Goal: Transaction & Acquisition: Purchase product/service

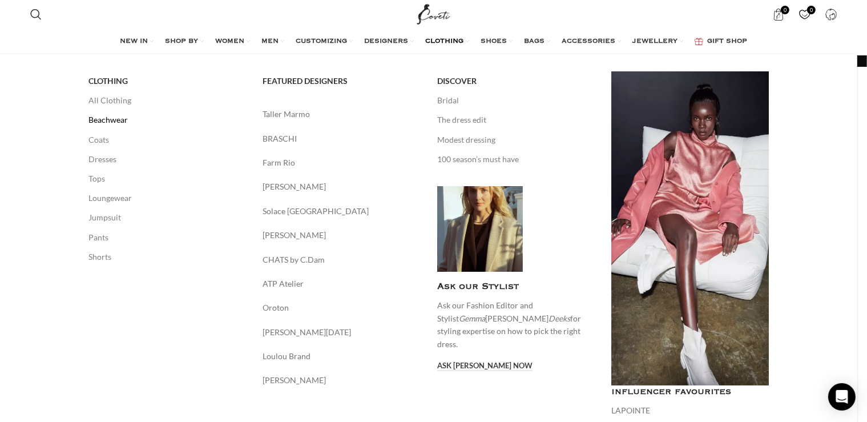
click at [113, 120] on link "Beachwear" at bounding box center [167, 119] width 158 height 19
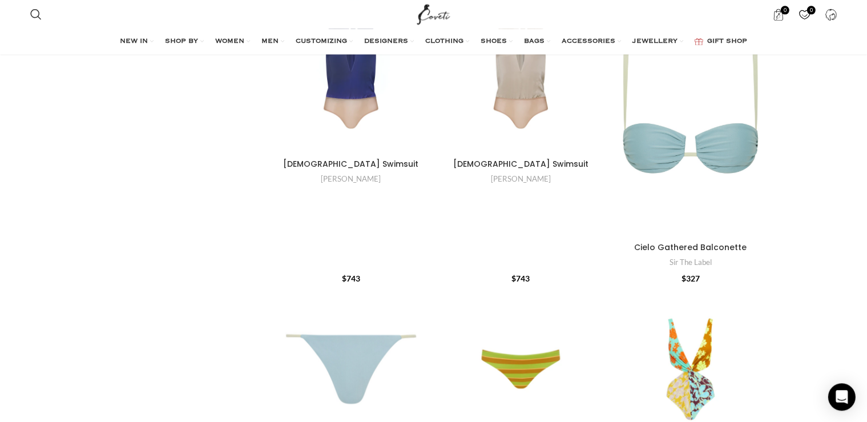
scroll to position [452, 0]
click at [764, 112] on div "Cielo Gathered Balconette" at bounding box center [765, 111] width 17 height 17
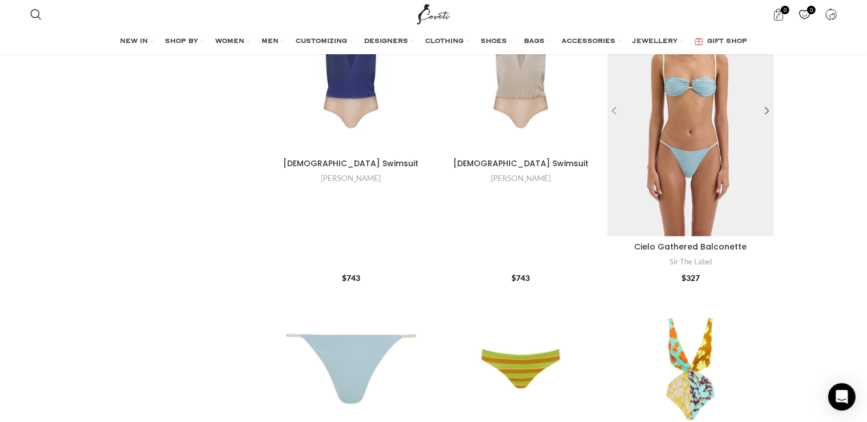
click at [615, 112] on div "Cielo Gathered Balconette" at bounding box center [615, 111] width 17 height 17
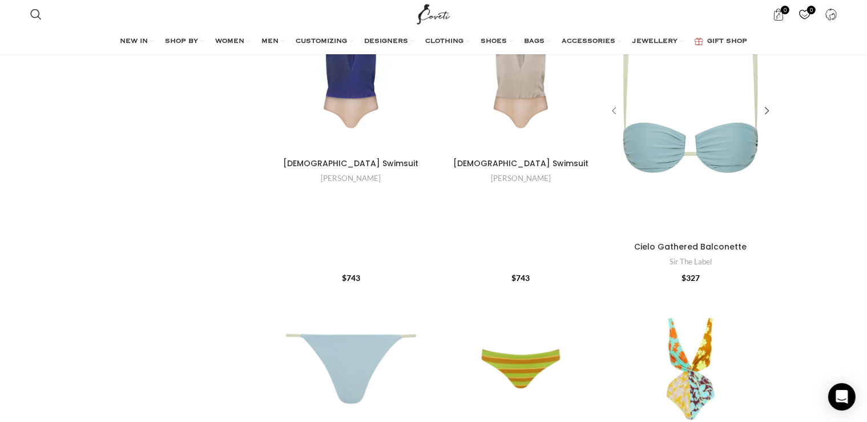
click at [615, 112] on div "Cielo Gathered Balconette" at bounding box center [615, 111] width 17 height 17
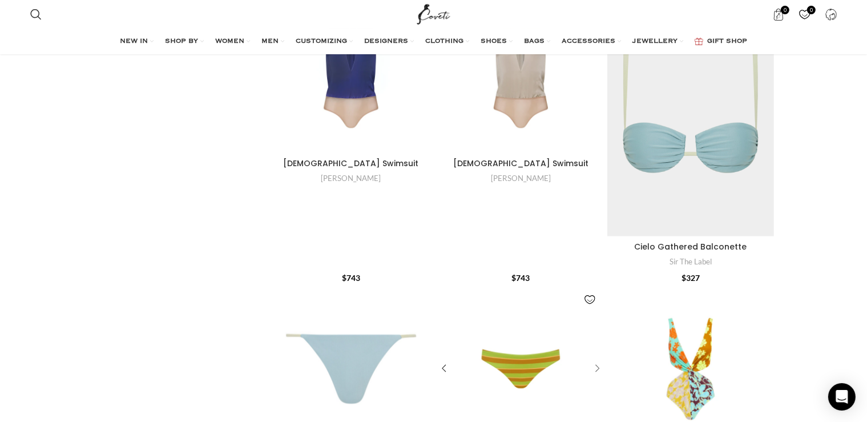
click at [596, 369] on div "Poppy Low Cut Brief" at bounding box center [595, 368] width 17 height 17
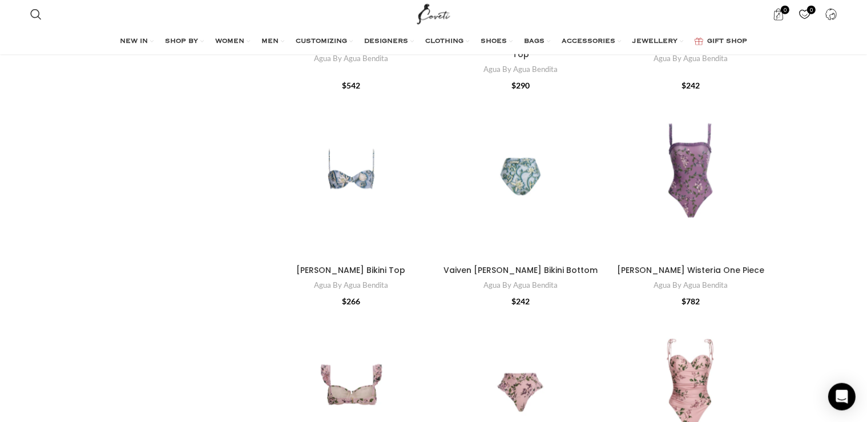
scroll to position [3077, 0]
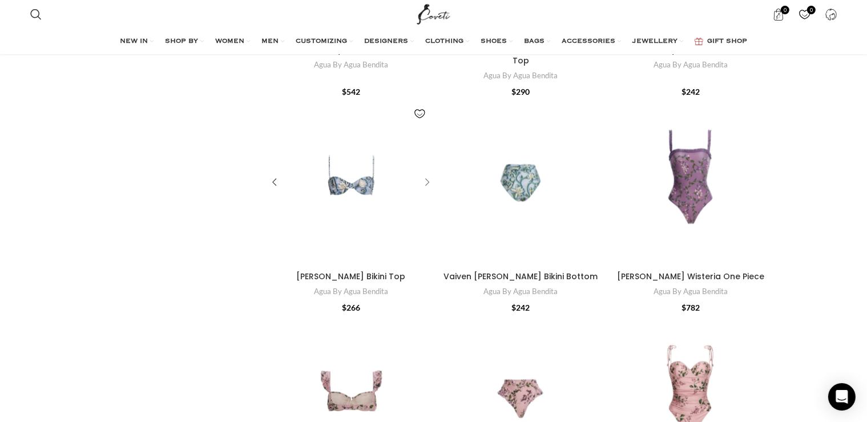
click at [426, 174] on div "Magdalena Soledad Bikini Top" at bounding box center [425, 182] width 17 height 17
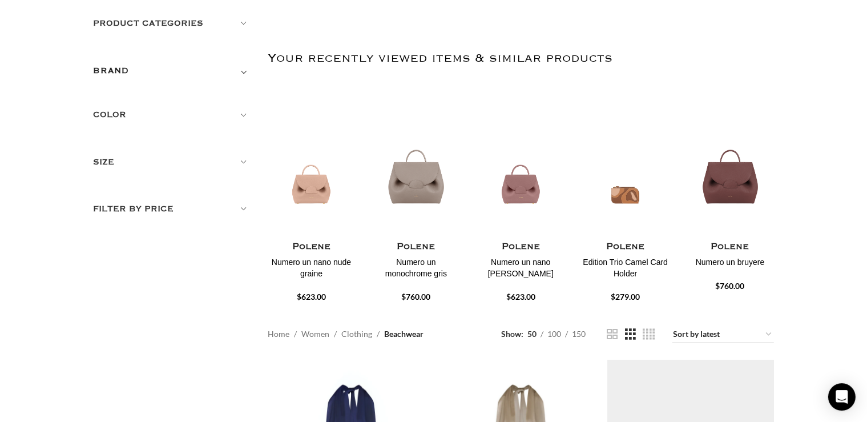
scroll to position [0, 0]
